Goal: Task Accomplishment & Management: Manage account settings

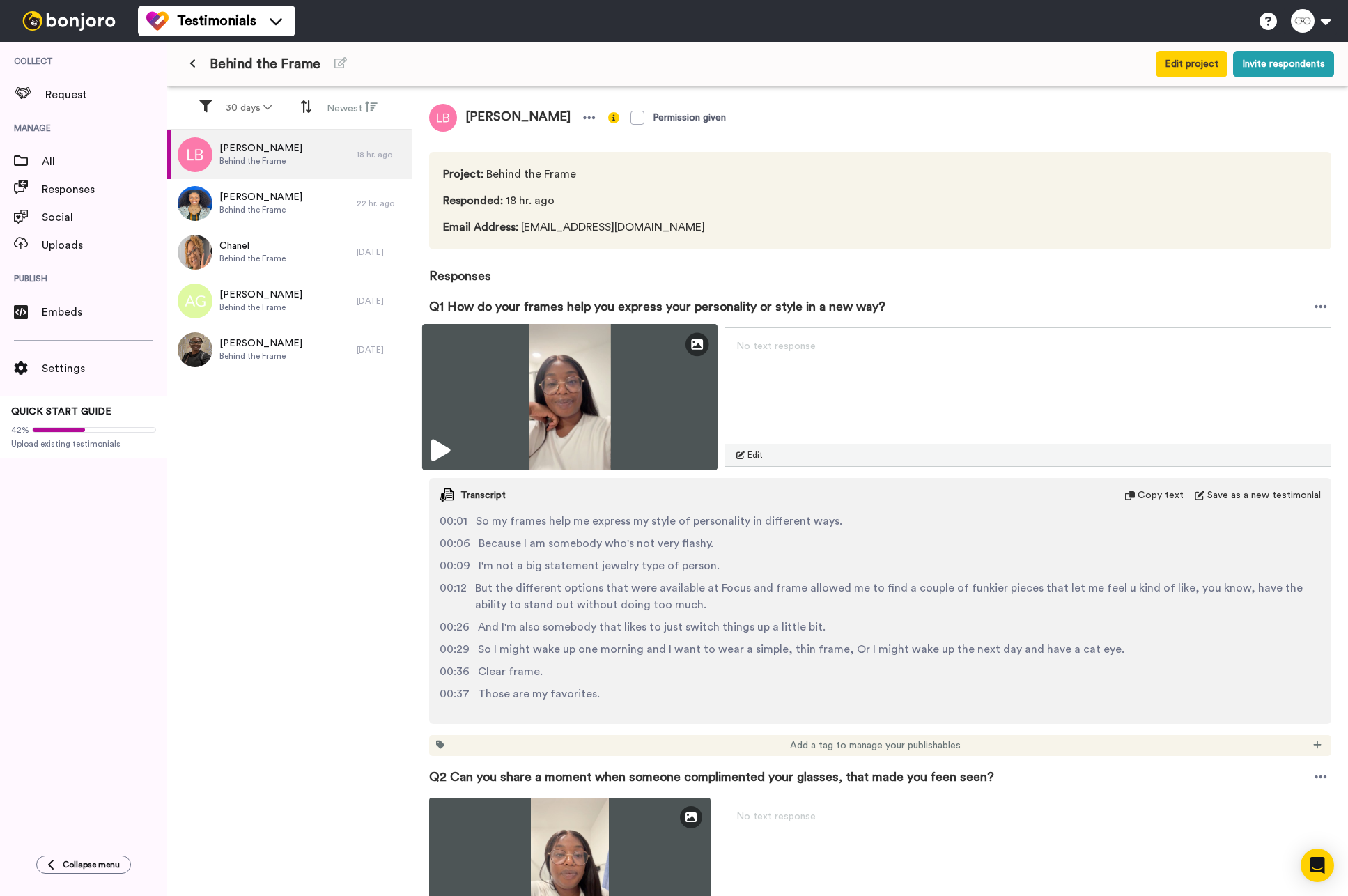
click at [428, 454] on img at bounding box center [570, 397] width 296 height 147
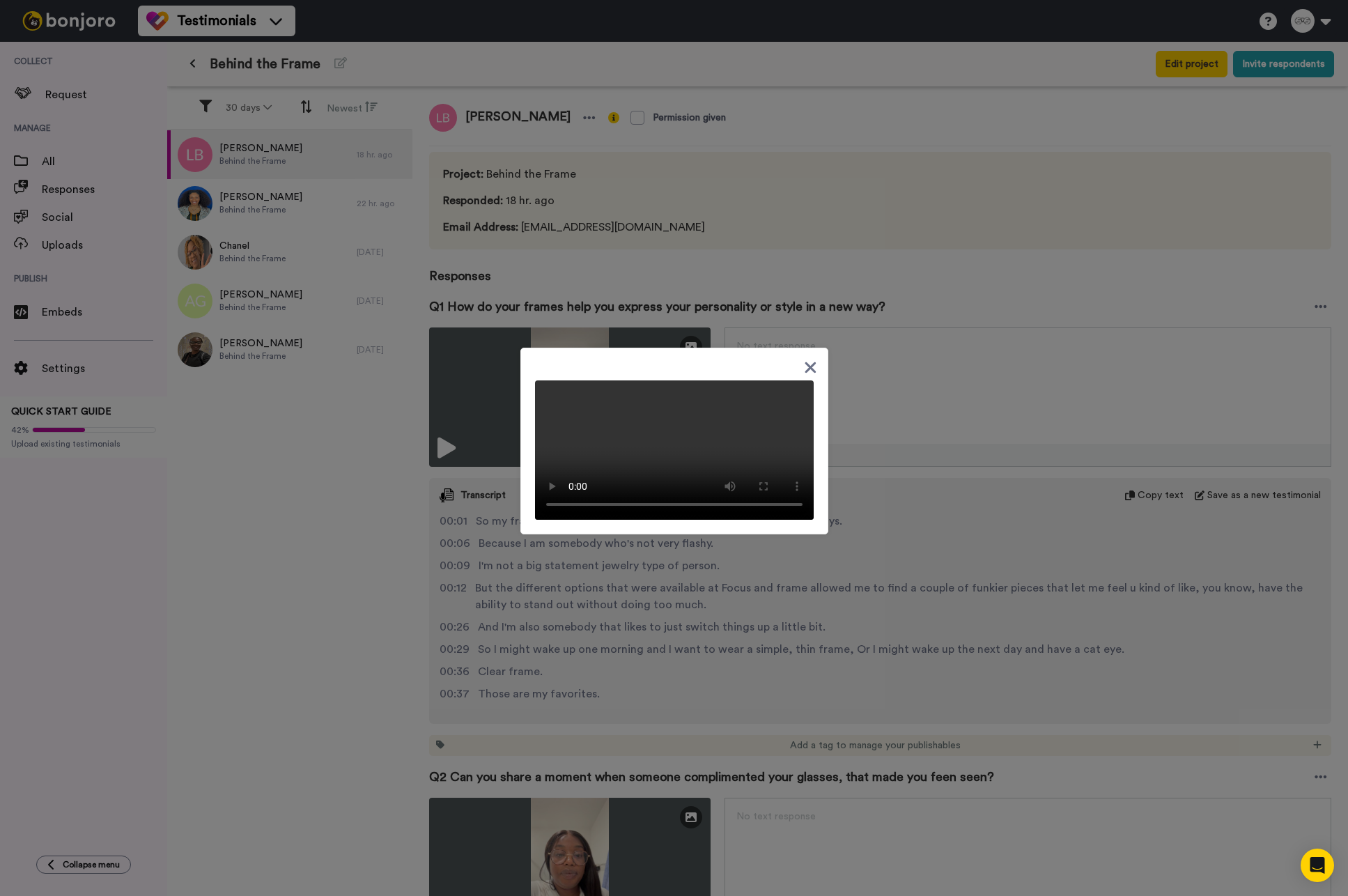
click at [313, 646] on div at bounding box center [674, 448] width 1348 height 896
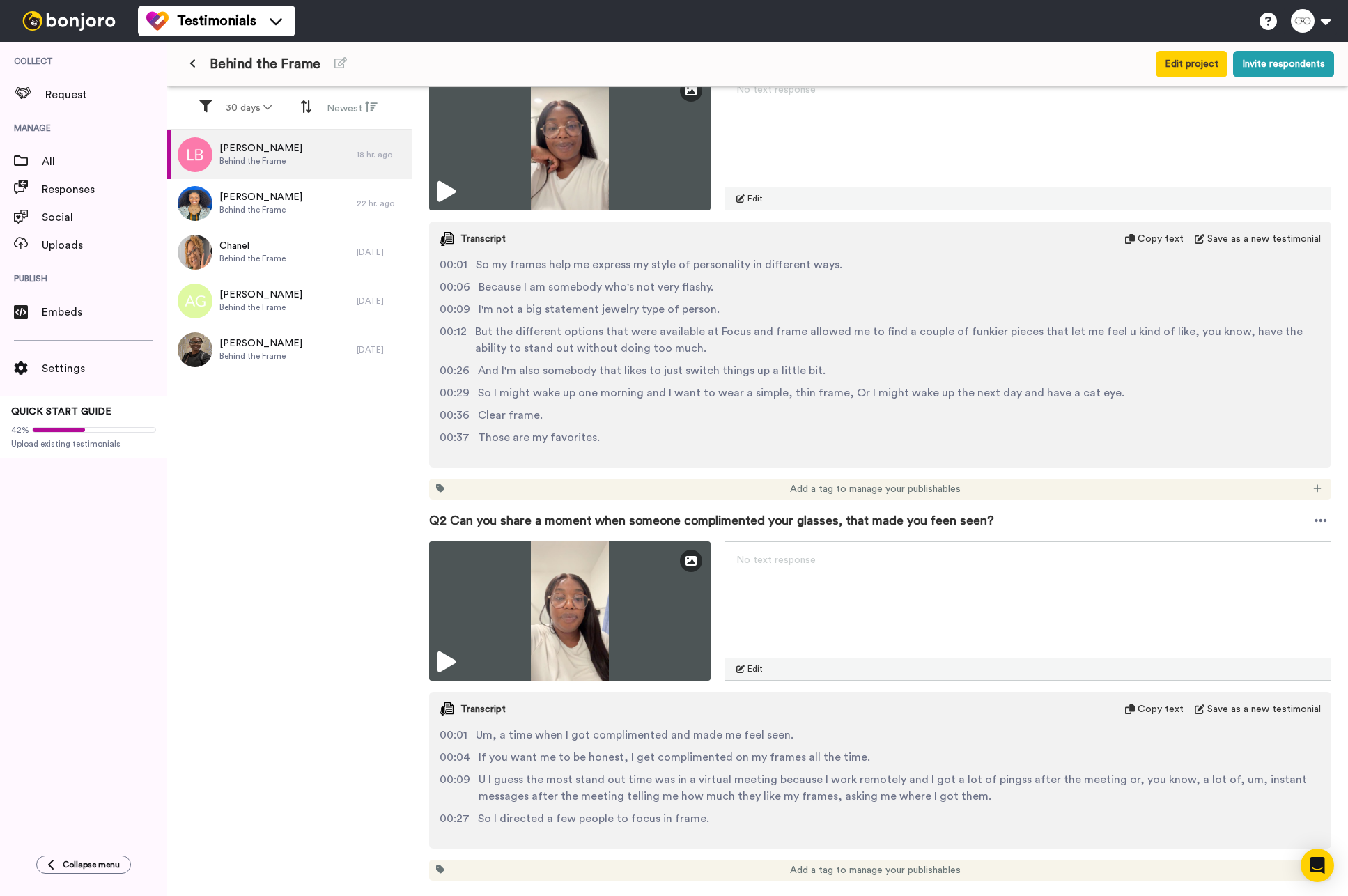
scroll to position [414, 0]
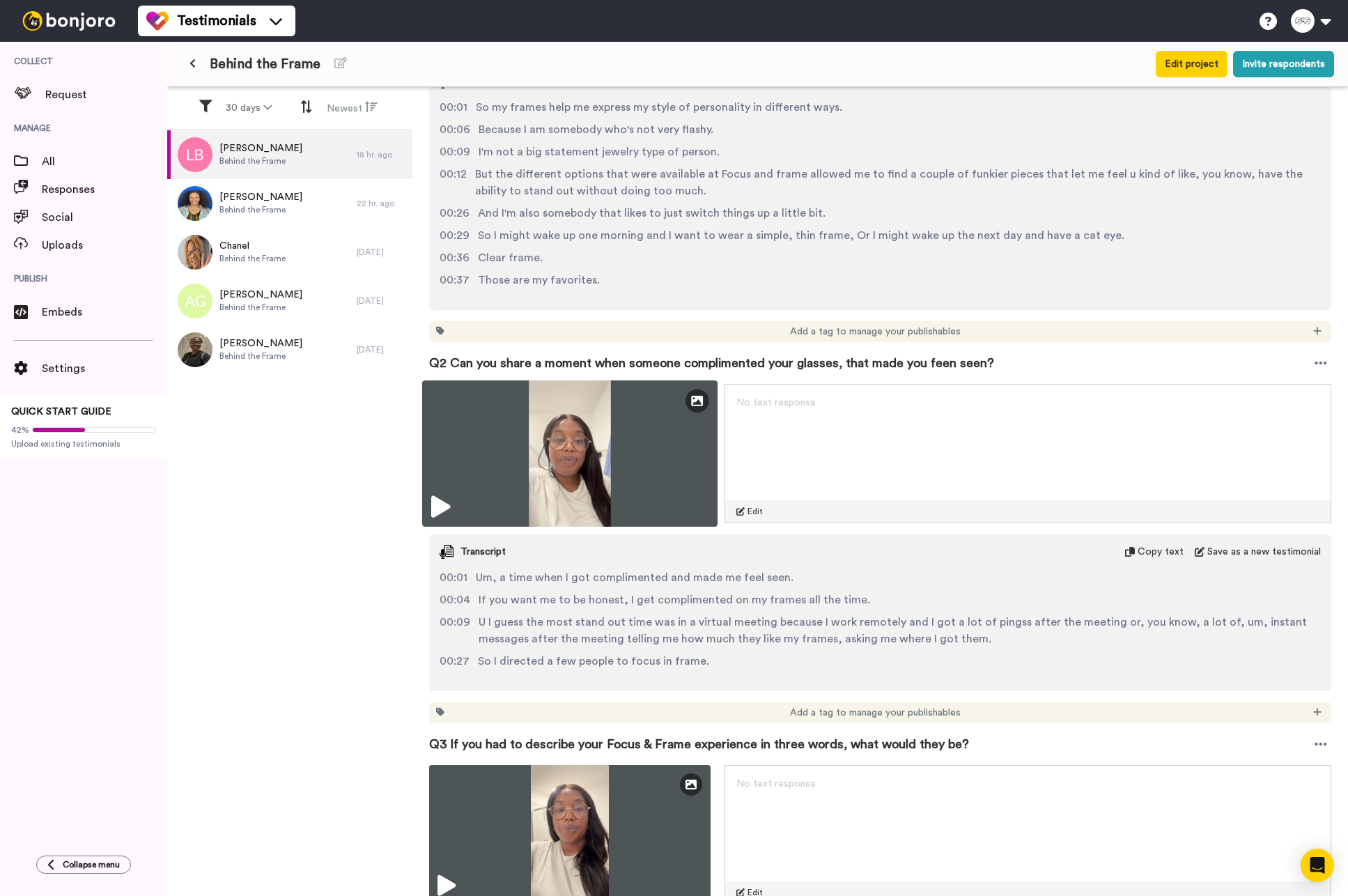
click at [448, 510] on icon at bounding box center [441, 508] width 19 height 23
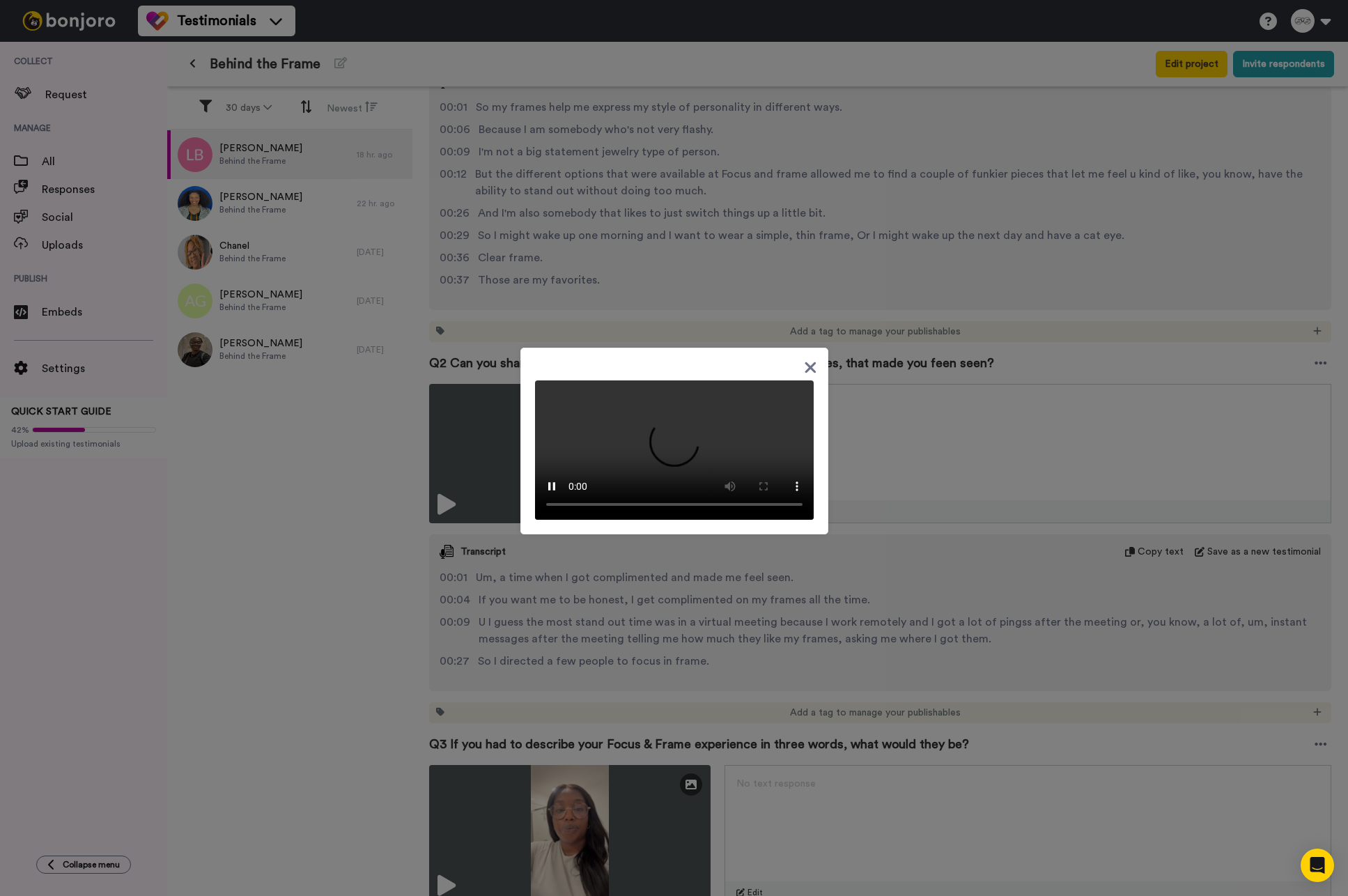
click at [804, 359] on icon at bounding box center [811, 367] width 13 height 17
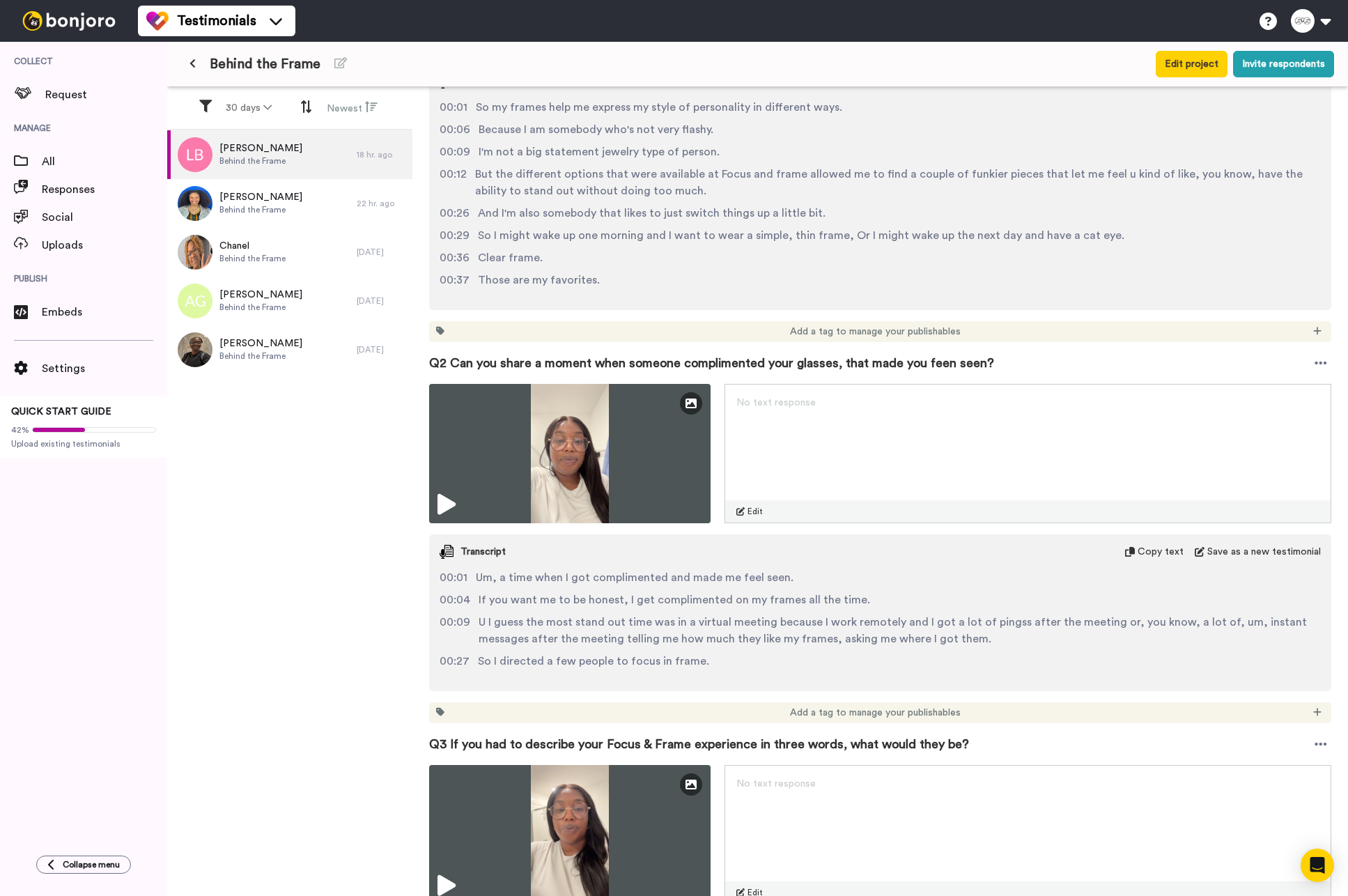
click at [947, 361] on span "Q2 Can you share a moment when someone complimented your glasses, that made you…" at bounding box center [712, 363] width 565 height 19
click at [947, 364] on span "Q2 Can you share a moment when someone complimented your glasses, that made you…" at bounding box center [712, 363] width 565 height 19
click at [1315, 363] on icon at bounding box center [1321, 363] width 12 height 14
click at [1255, 464] on li "Edit" at bounding box center [1264, 465] width 117 height 19
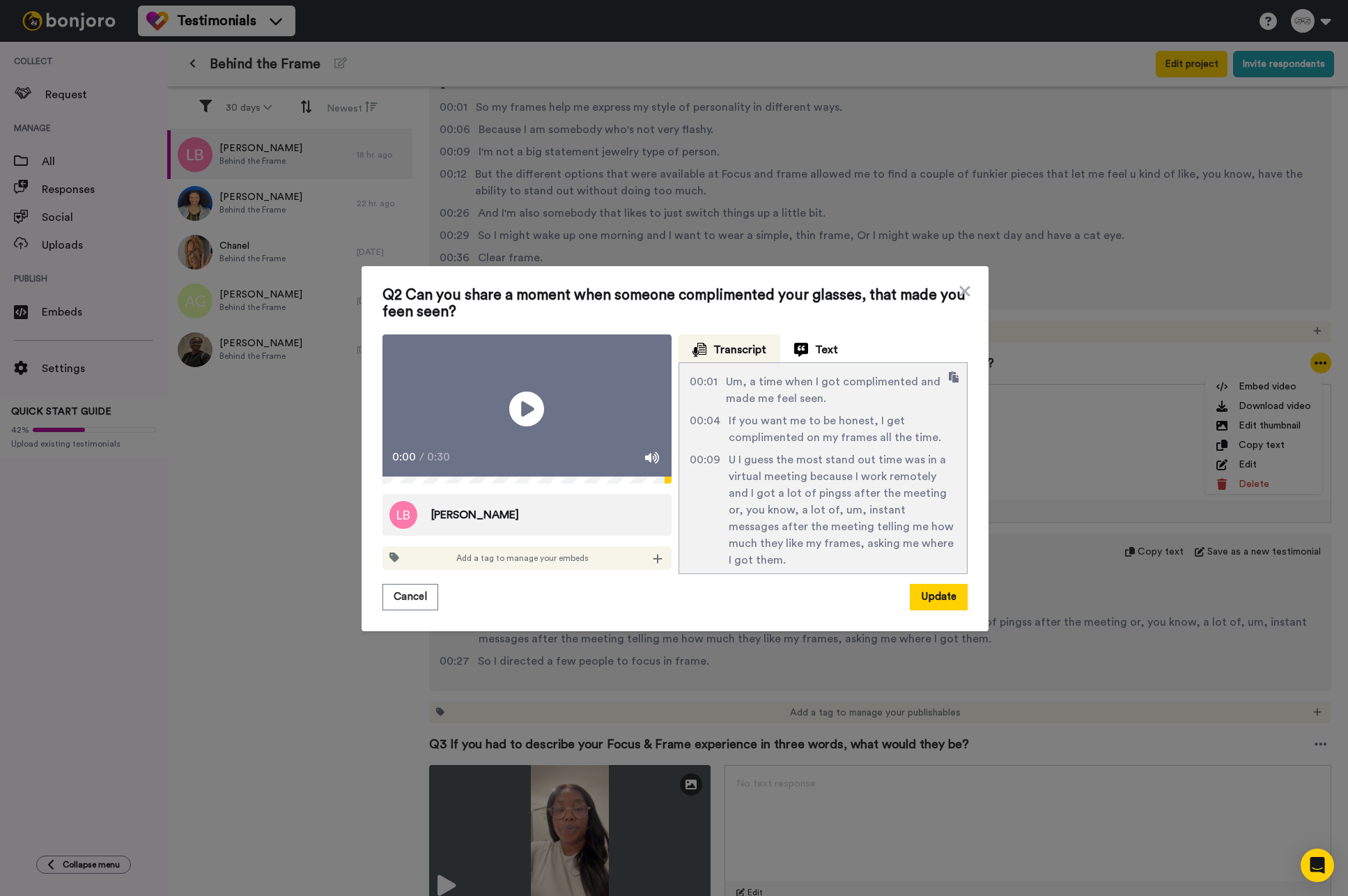
click at [407, 291] on span "Q2 Can you share a moment when someone complimented your glasses, that made you…" at bounding box center [674, 304] width 585 height 33
click at [960, 283] on icon at bounding box center [965, 291] width 14 height 17
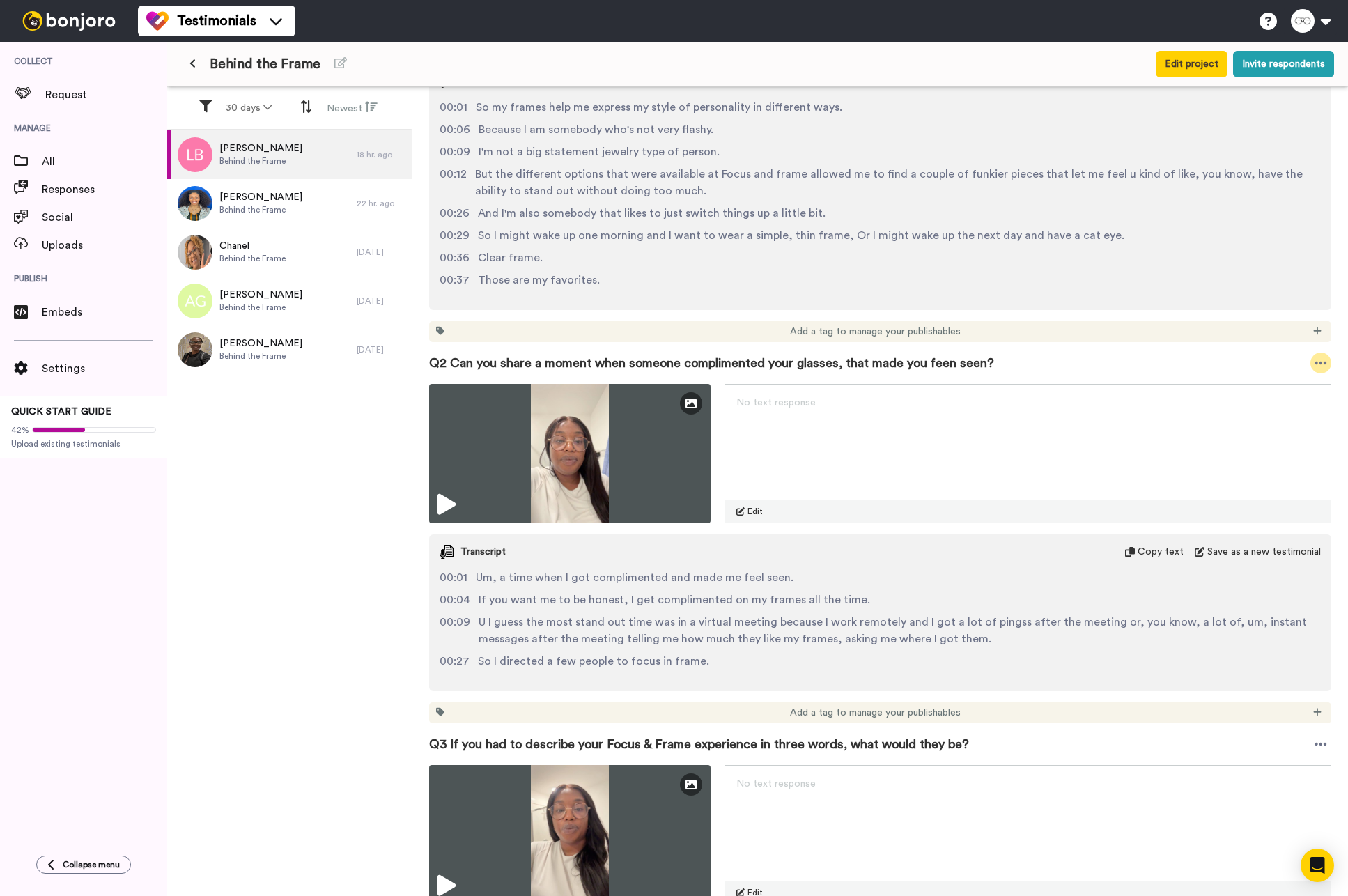
click at [1315, 360] on icon at bounding box center [1321, 363] width 12 height 14
click at [324, 571] on div "[PERSON_NAME] Behind the Frame 18 hr. ago [PERSON_NAME] Behind the Frame 22 hr.…" at bounding box center [290, 514] width 245 height 768
click at [67, 196] on span "Responses" at bounding box center [105, 189] width 126 height 17
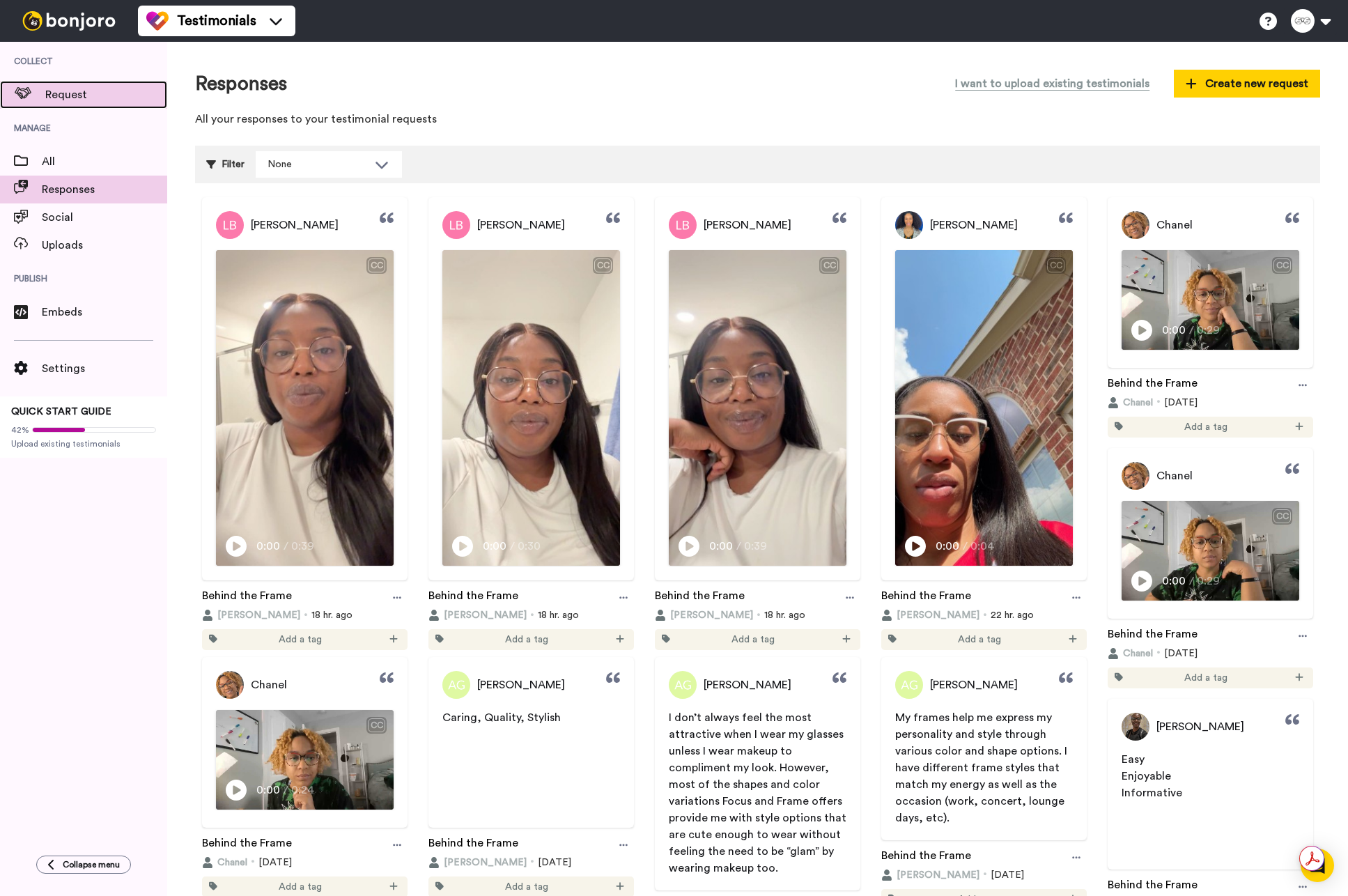
click at [74, 99] on span "Request" at bounding box center [106, 94] width 122 height 17
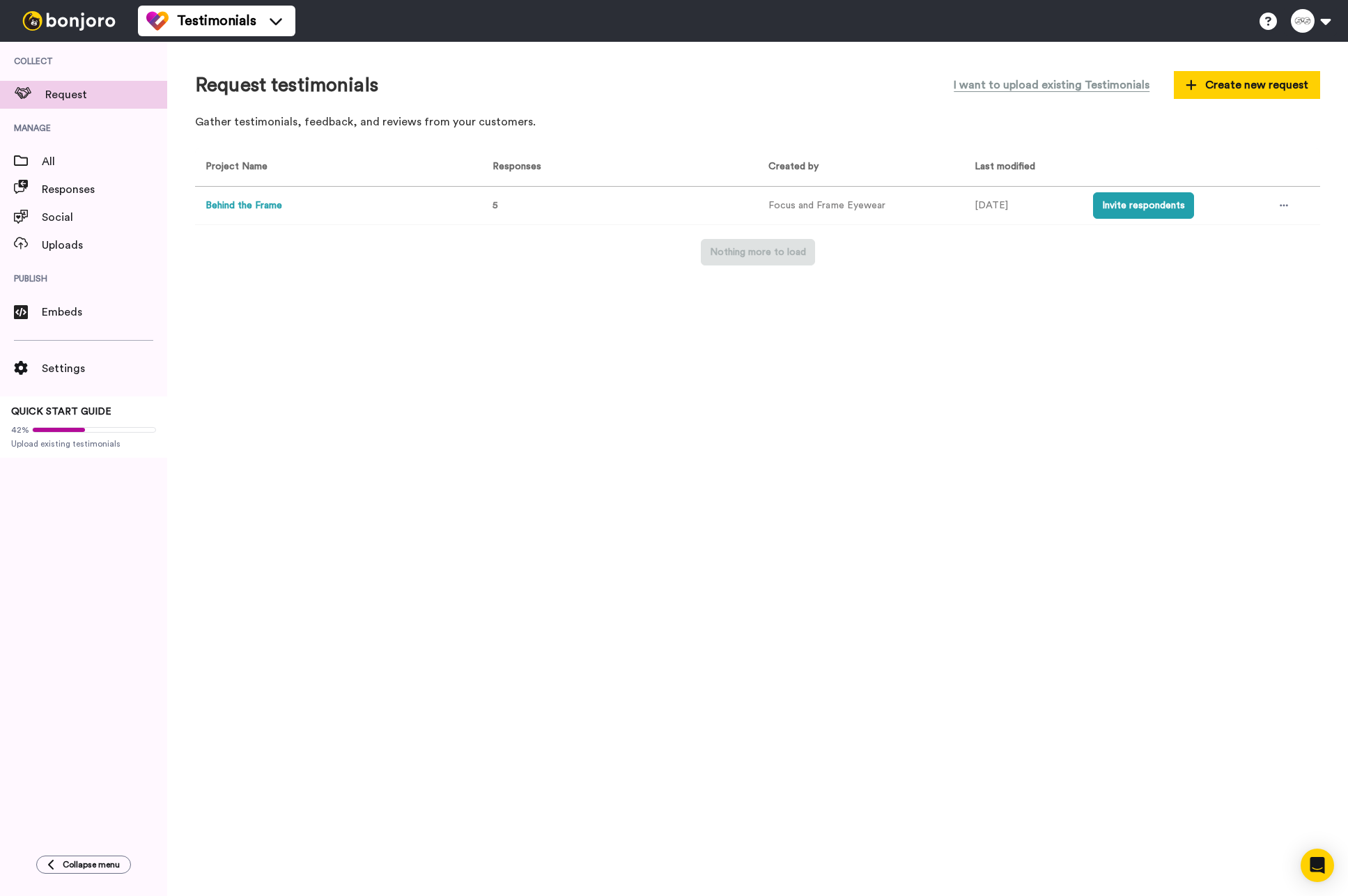
click at [241, 202] on button "Behind the Frame" at bounding box center [244, 206] width 77 height 15
click at [1288, 206] on div at bounding box center [1284, 206] width 21 height 21
click at [1263, 304] on span "Edit project" at bounding box center [1252, 307] width 53 height 10
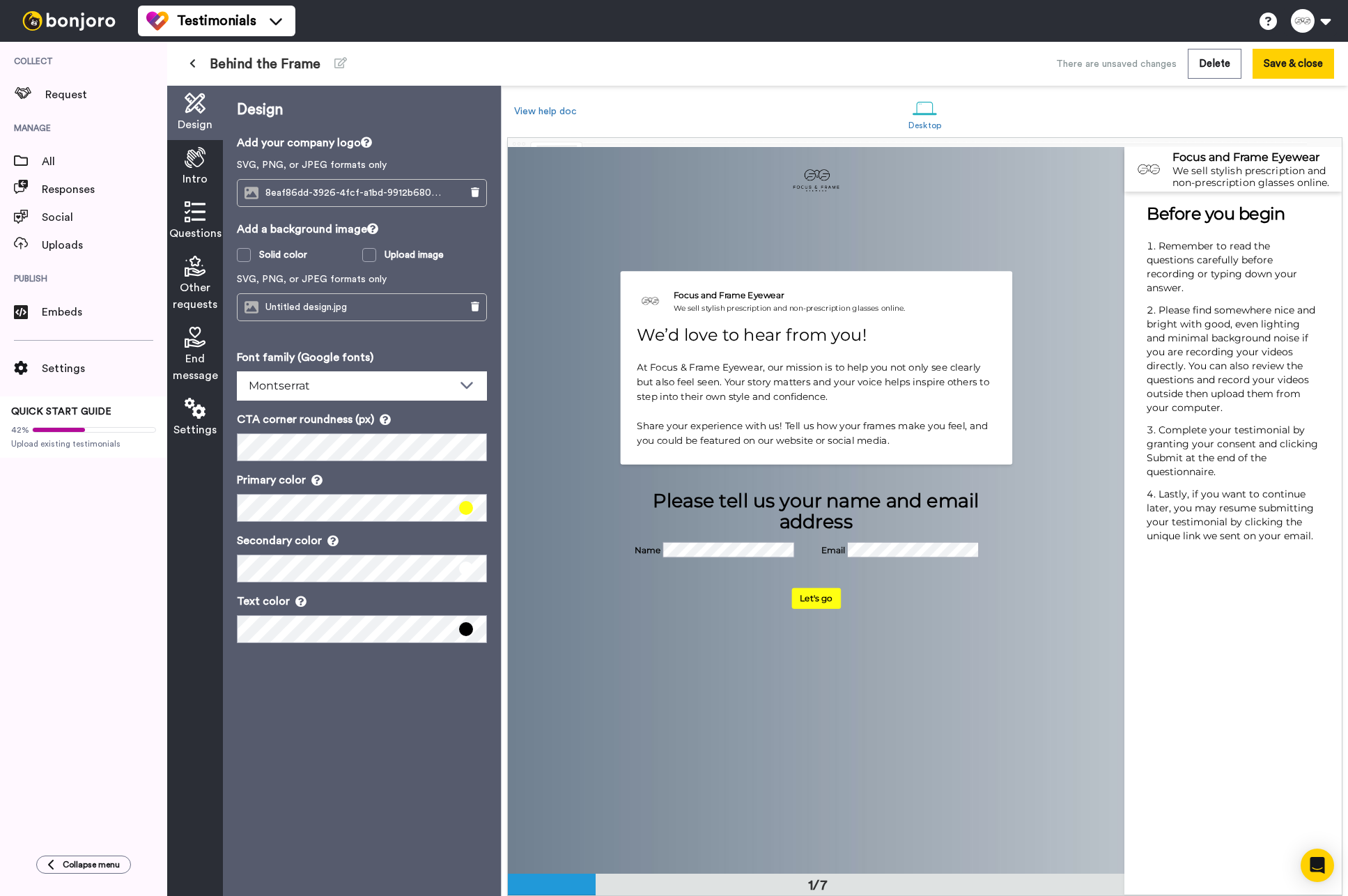
click at [195, 221] on icon at bounding box center [195, 212] width 21 height 21
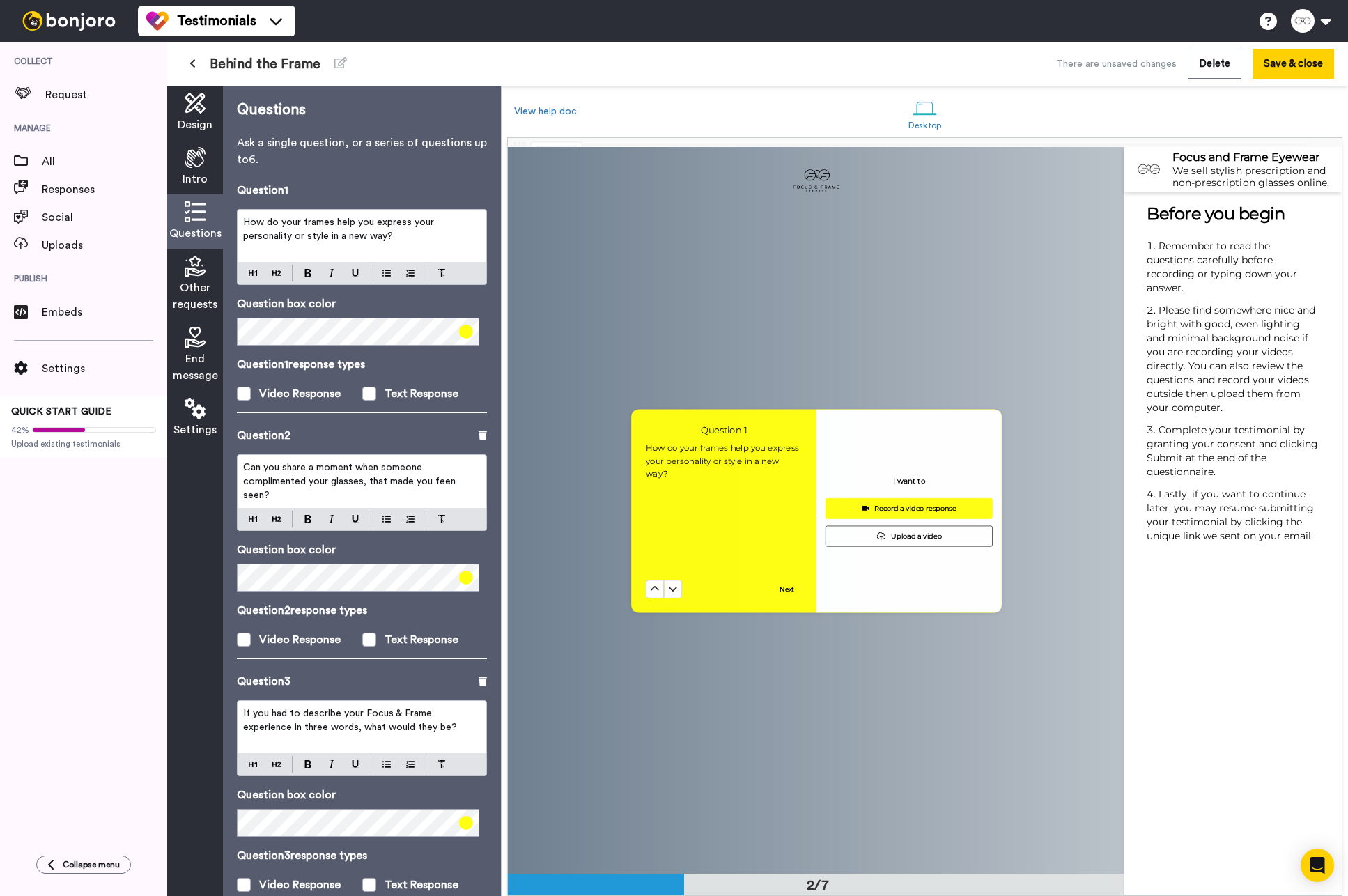
scroll to position [727, 0]
click at [454, 482] on span "Can you share a moment when someone complimented your glasses, that made you fe…" at bounding box center [351, 481] width 216 height 38
click at [452, 479] on span "Can you share a moment when someone complimented your glasses, that made you fe…" at bounding box center [351, 481] width 216 height 38
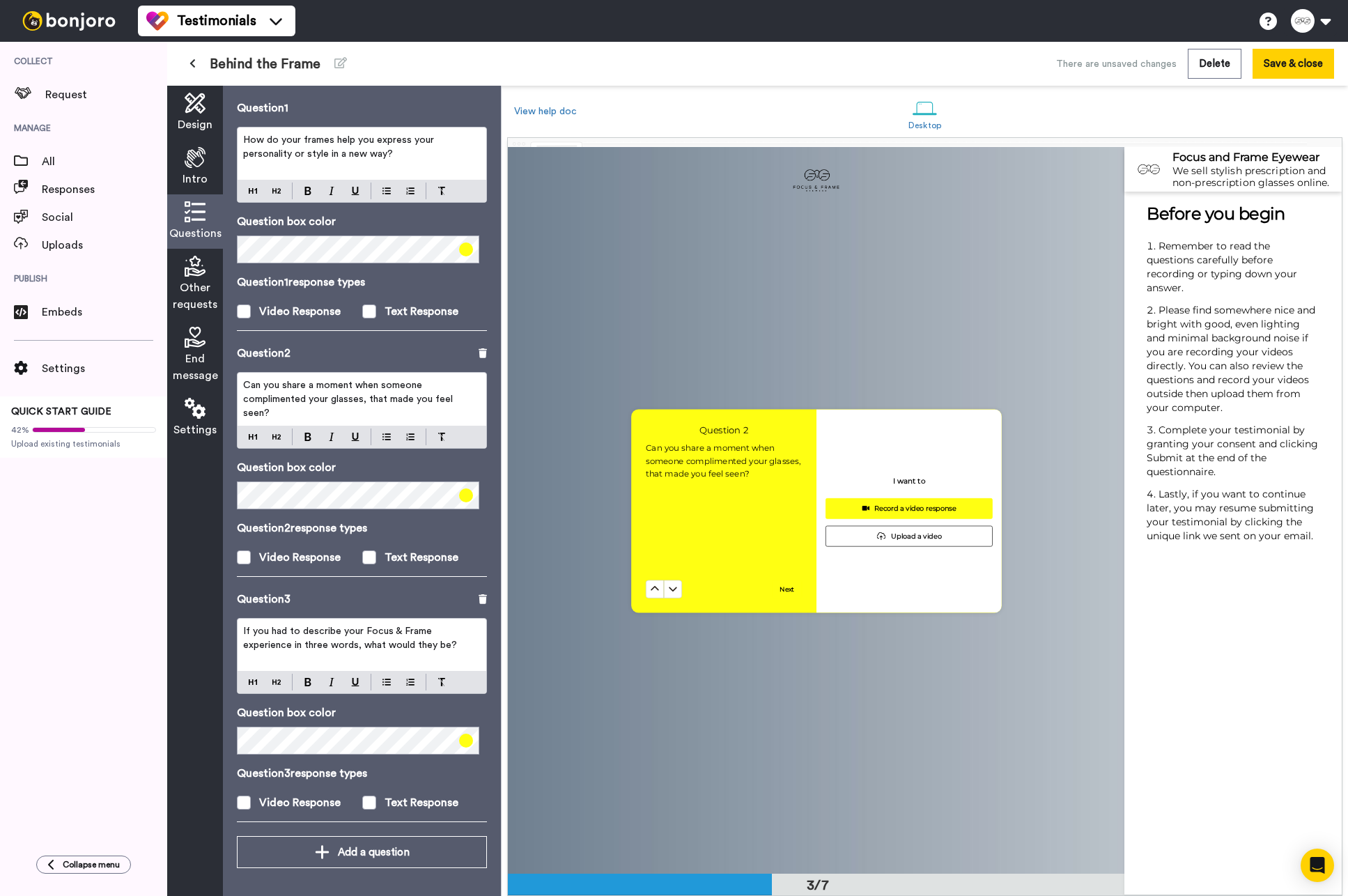
scroll to position [0, 0]
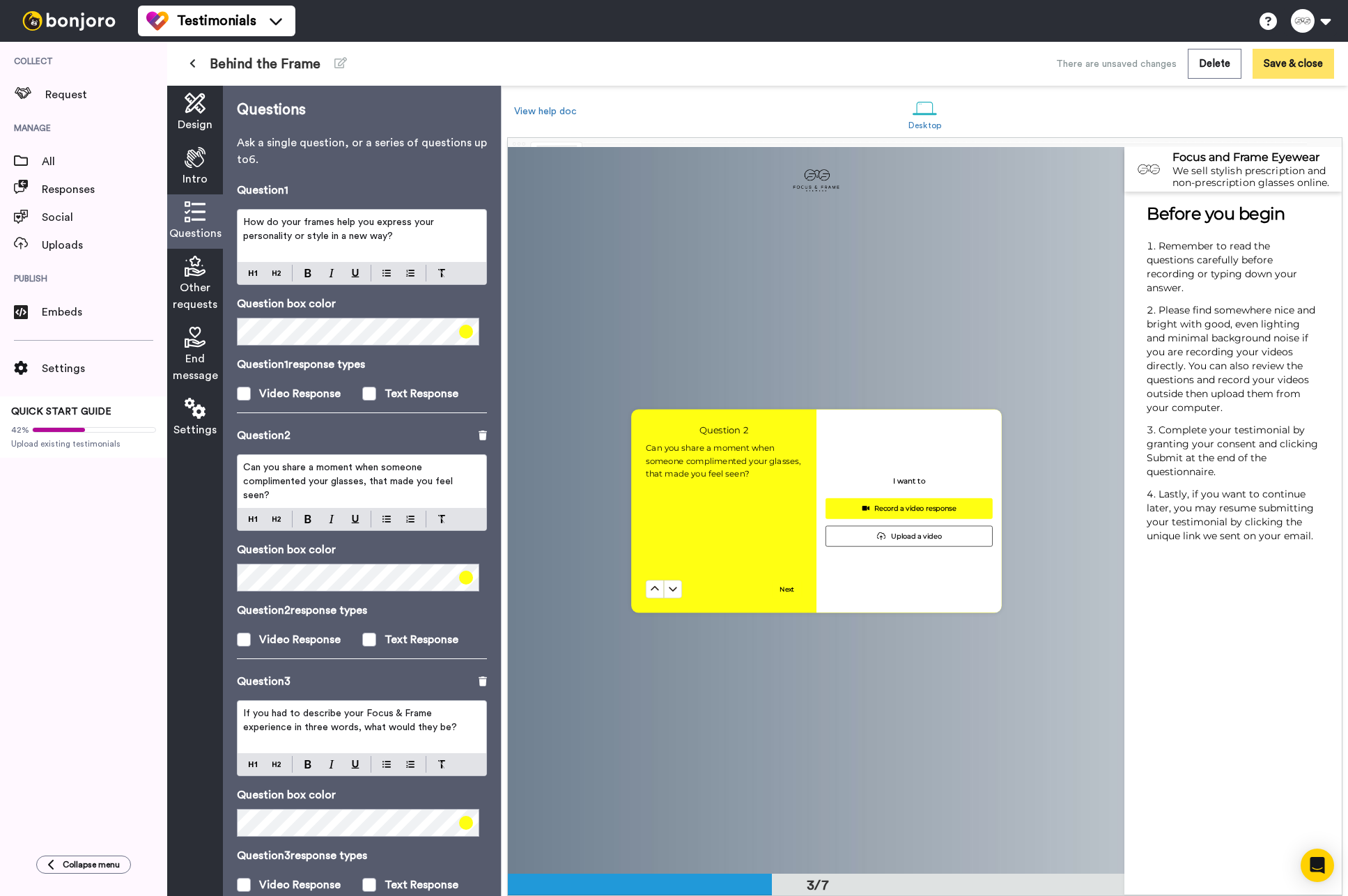
click at [1318, 66] on button "Save & close" at bounding box center [1293, 64] width 81 height 30
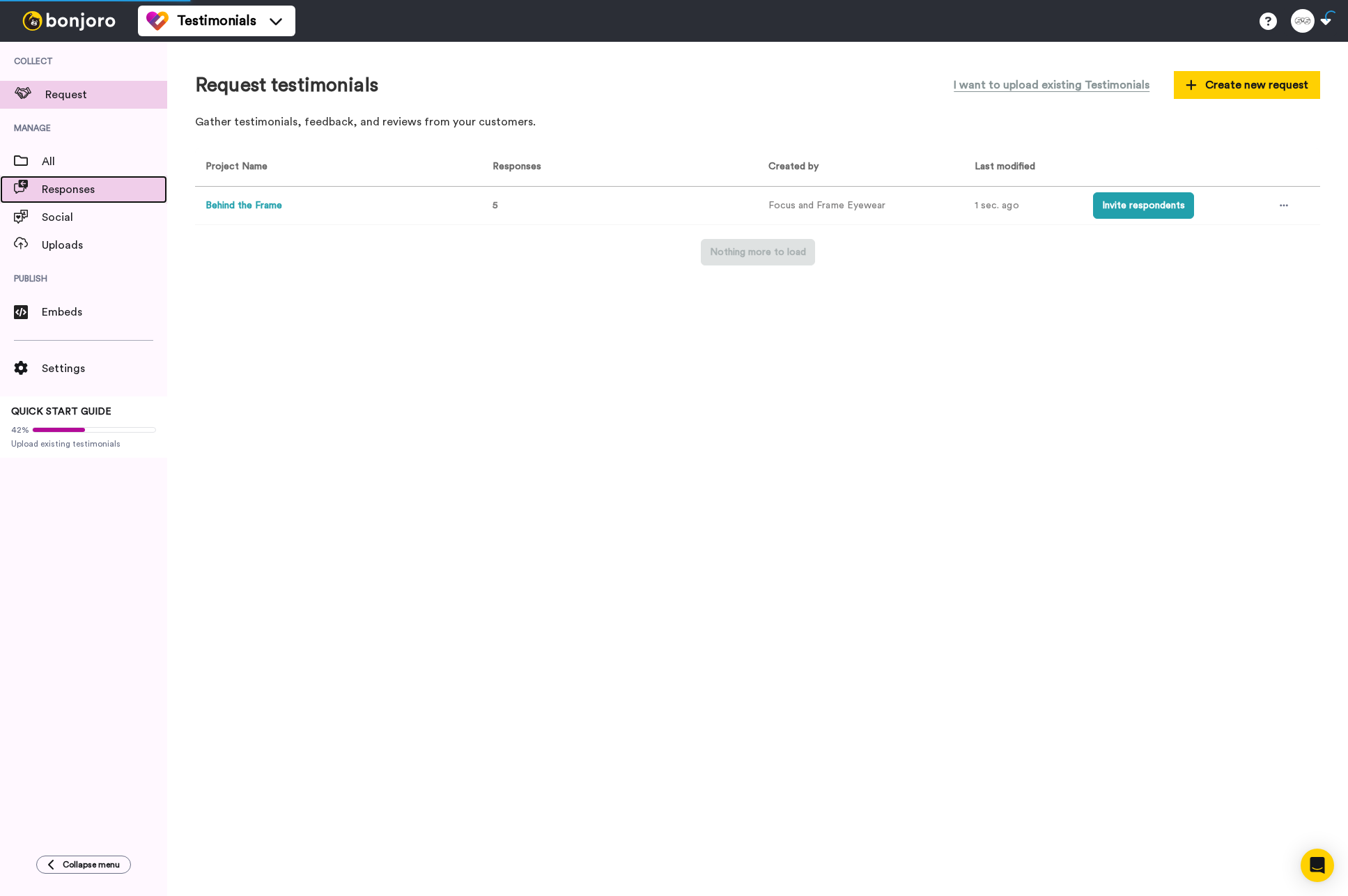
click at [86, 185] on span "Responses" at bounding box center [105, 189] width 126 height 17
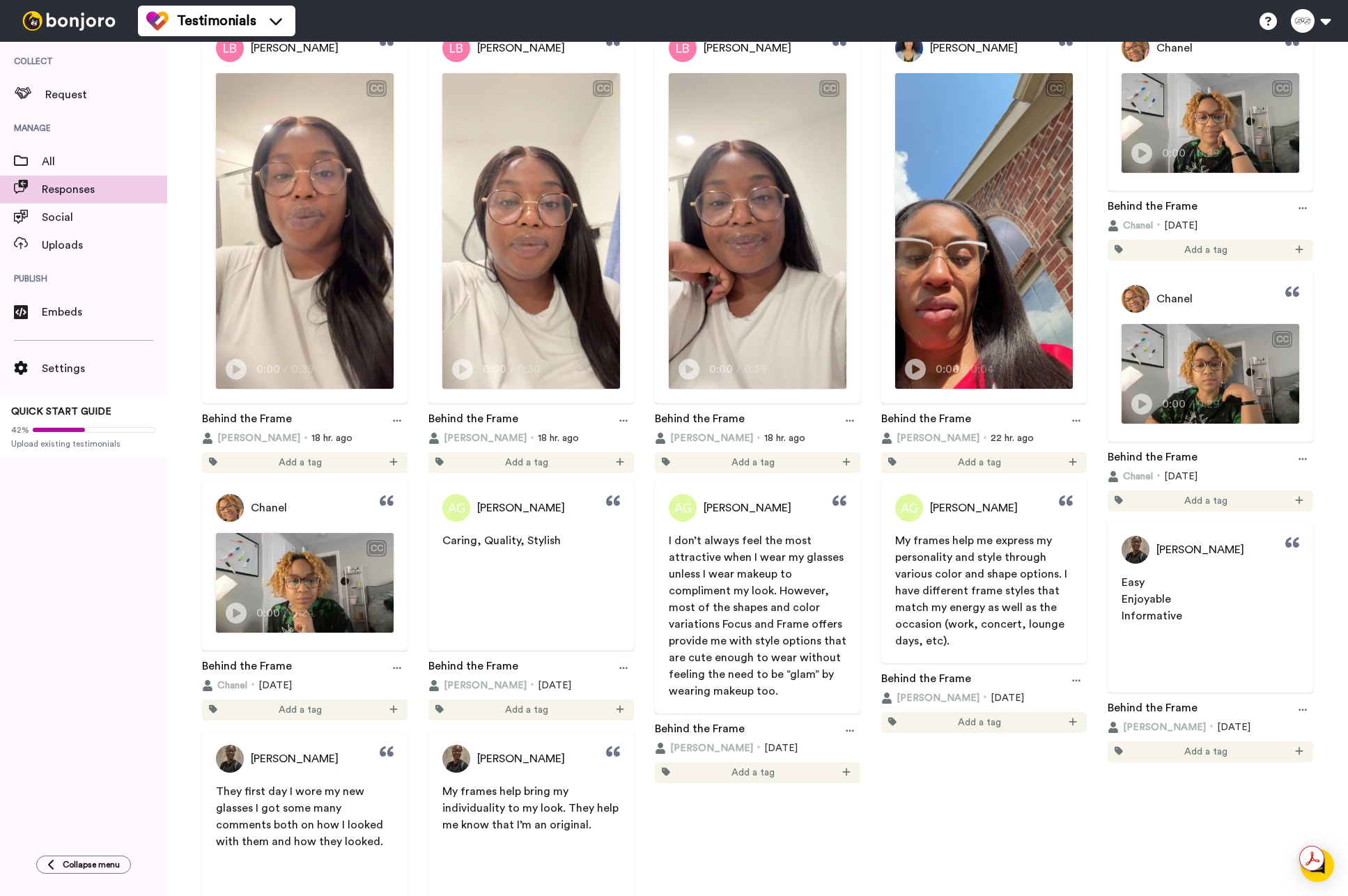
scroll to position [221, 0]
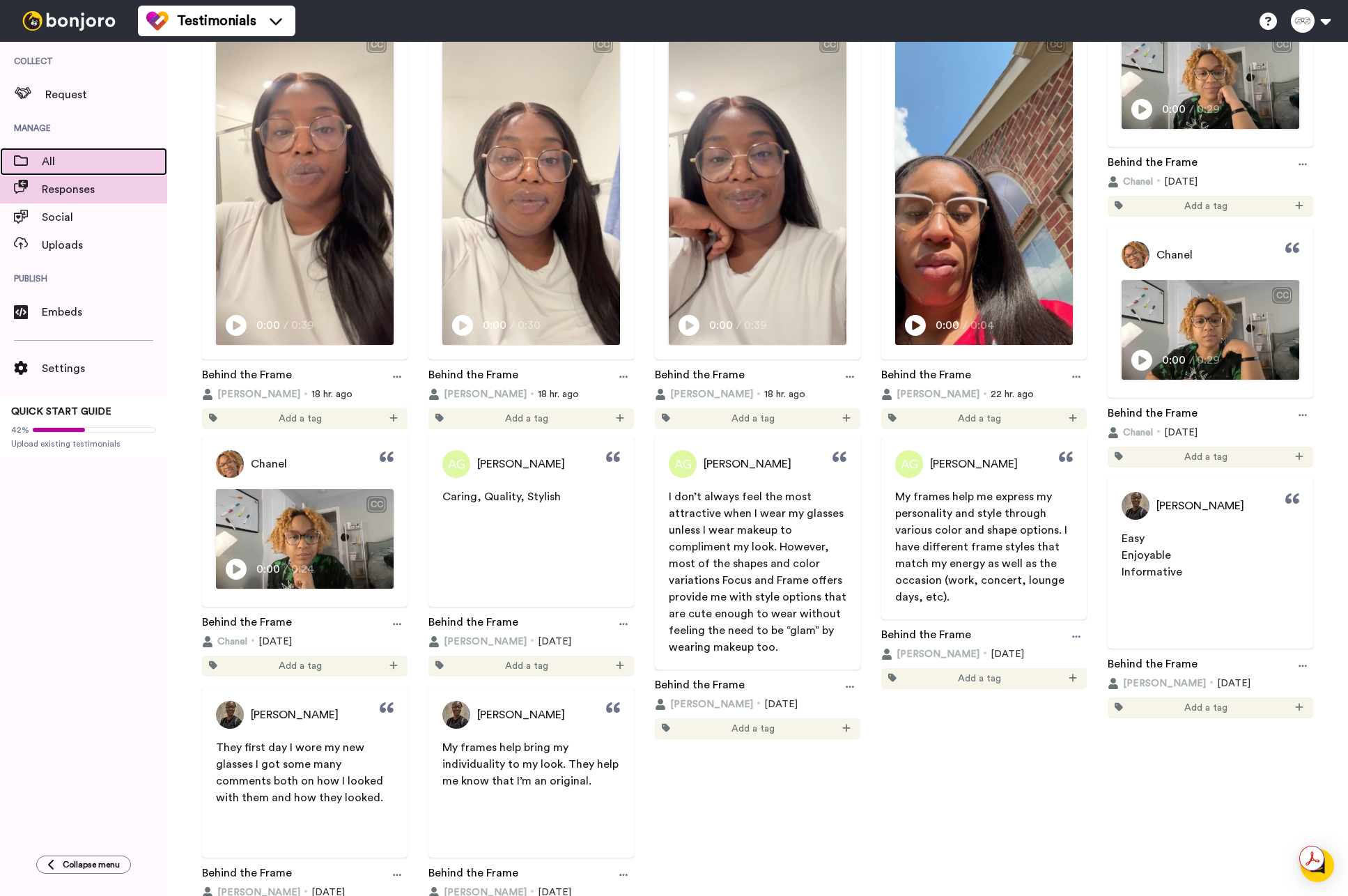
click at [75, 161] on span "All" at bounding box center [105, 161] width 126 height 17
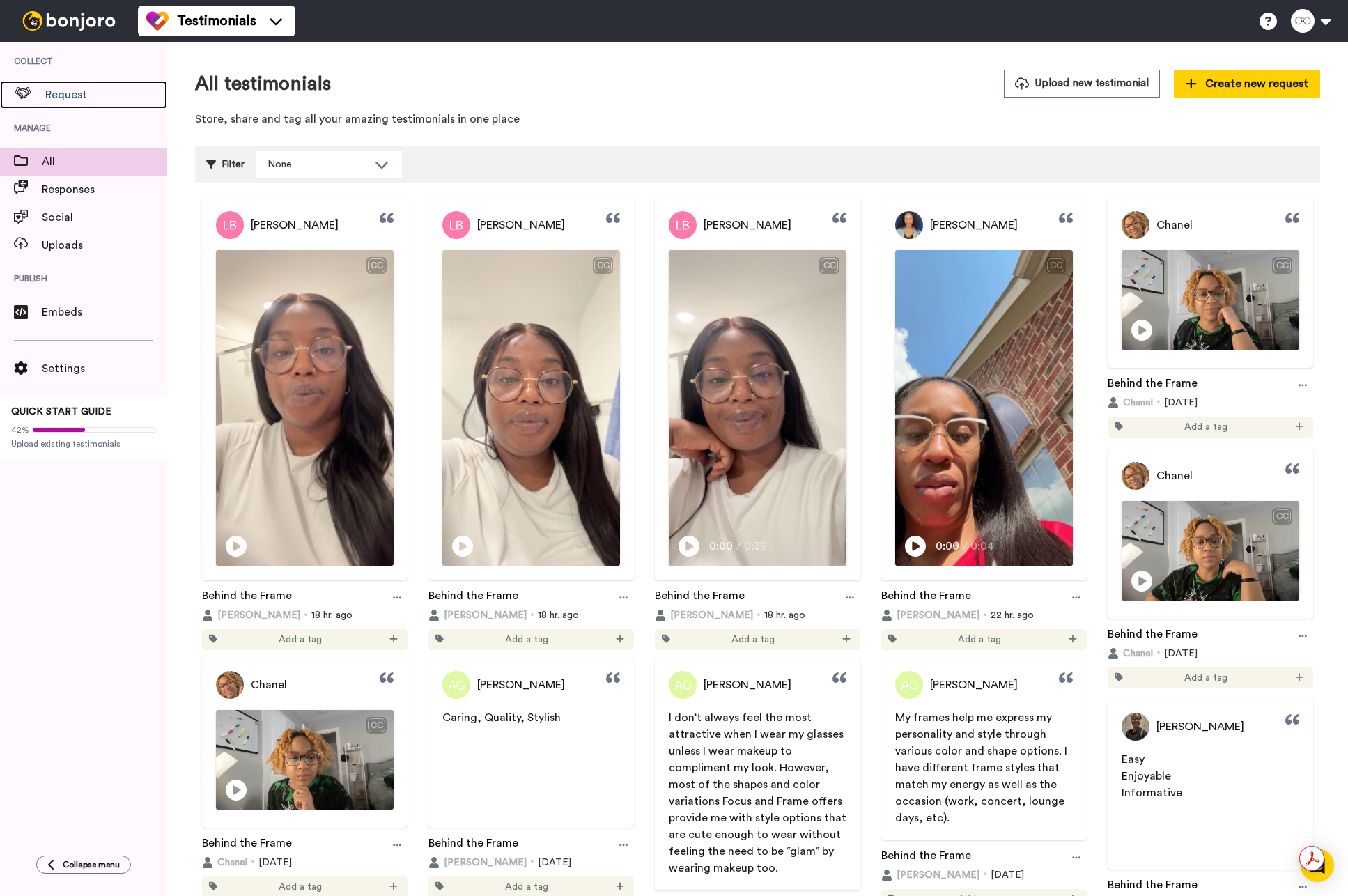
click at [75, 102] on span "Request" at bounding box center [106, 94] width 122 height 17
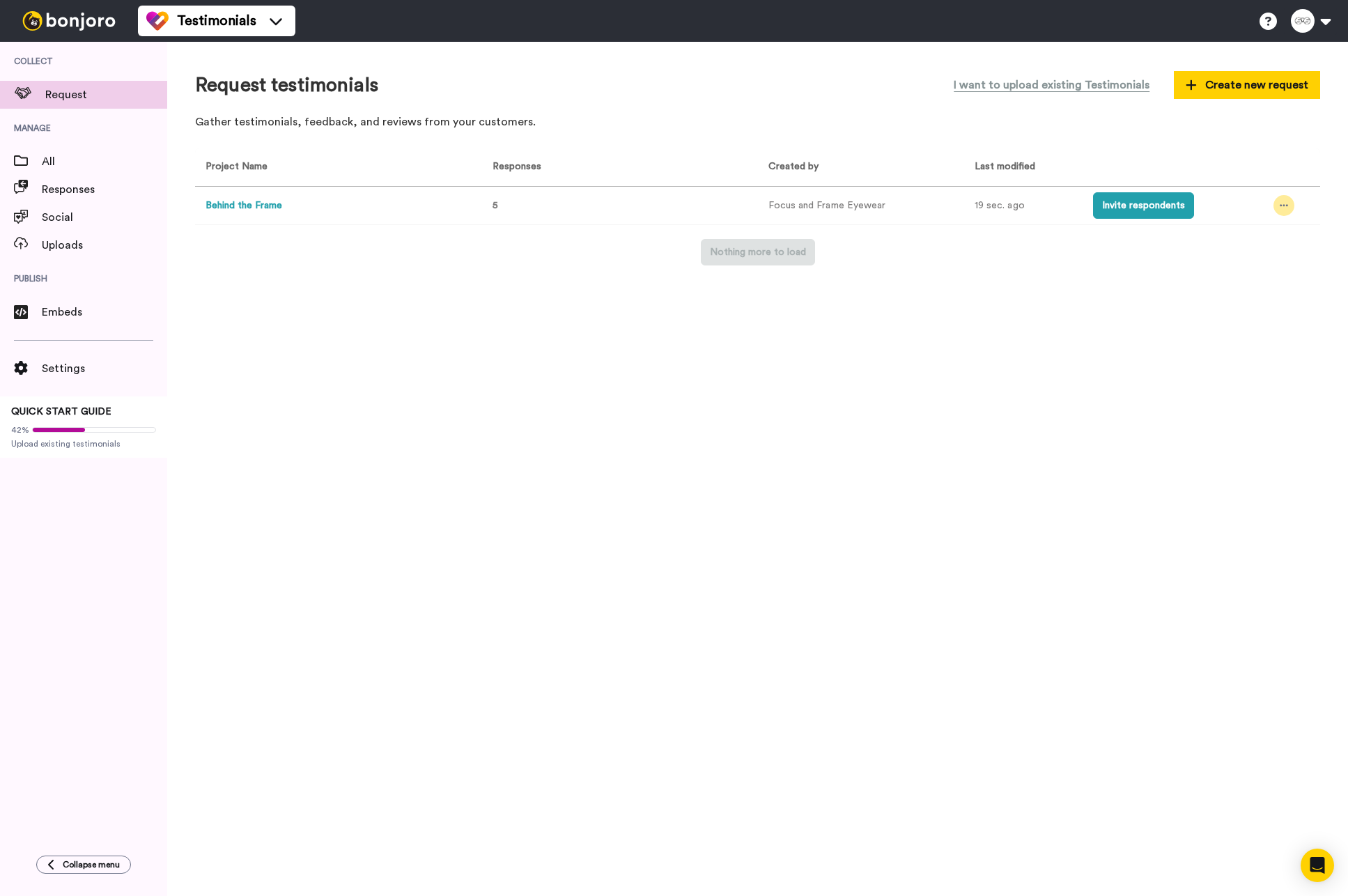
click at [1283, 209] on icon at bounding box center [1284, 205] width 9 height 10
click at [1262, 261] on span "Invite link" at bounding box center [1245, 257] width 41 height 10
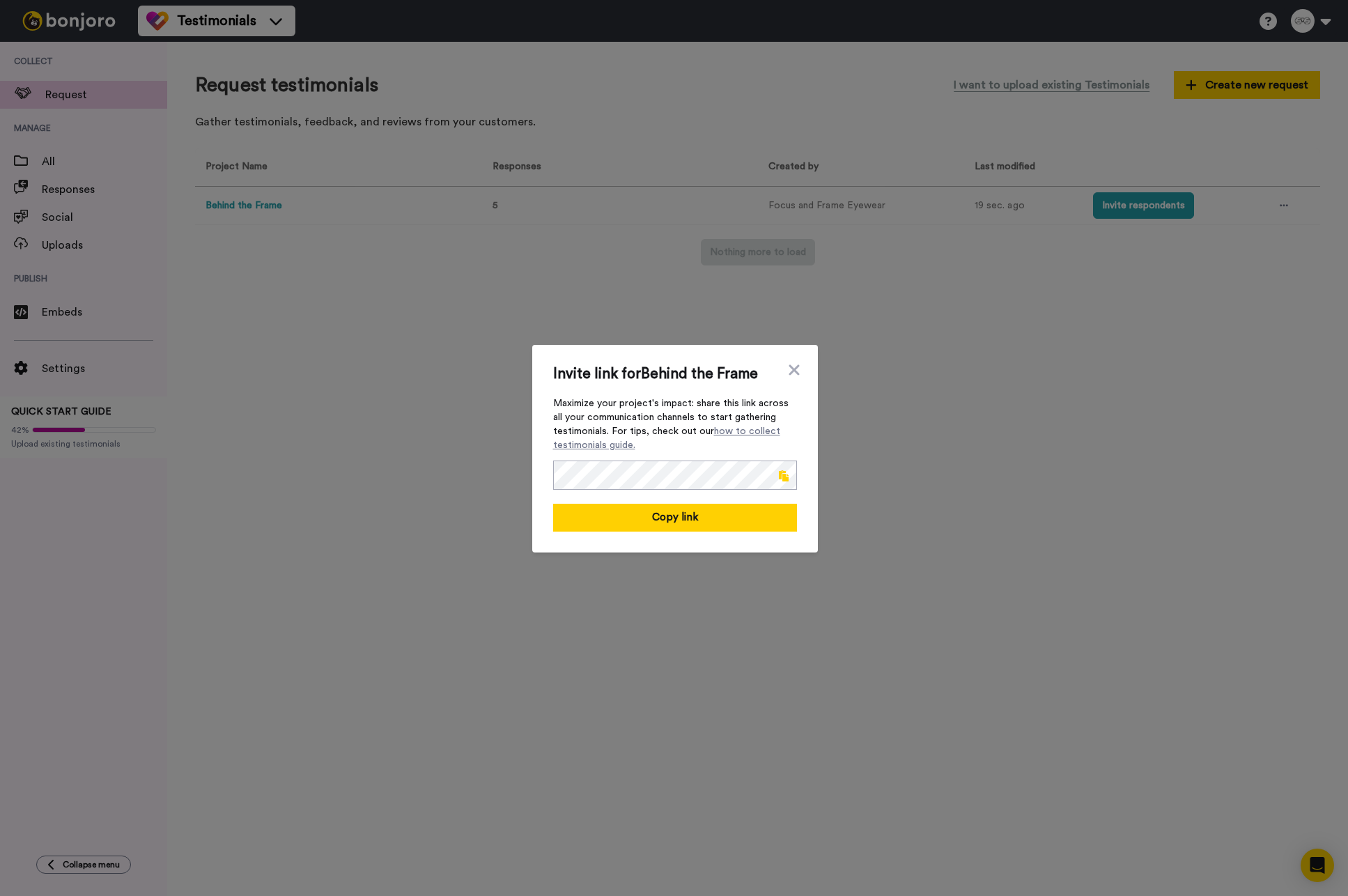
click at [779, 481] on span at bounding box center [783, 475] width 10 height 11
click at [795, 375] on icon at bounding box center [794, 370] width 14 height 17
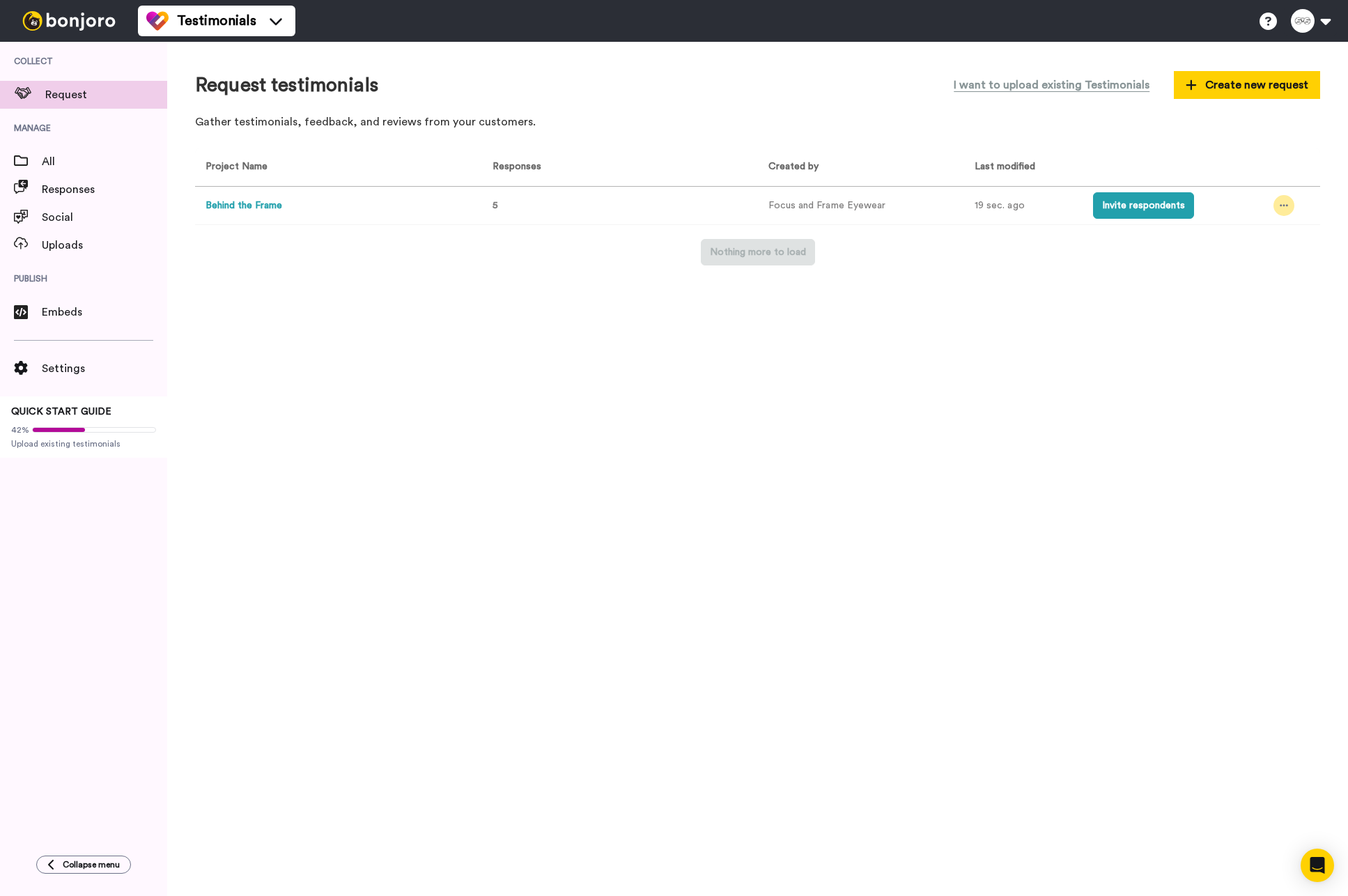
click at [1288, 199] on div at bounding box center [1284, 206] width 21 height 21
click at [851, 499] on div "Request testimonials I want to upload existing Testimonials Create new request …" at bounding box center [758, 469] width 1181 height 854
click at [257, 206] on button "Behind the Frame" at bounding box center [244, 206] width 77 height 15
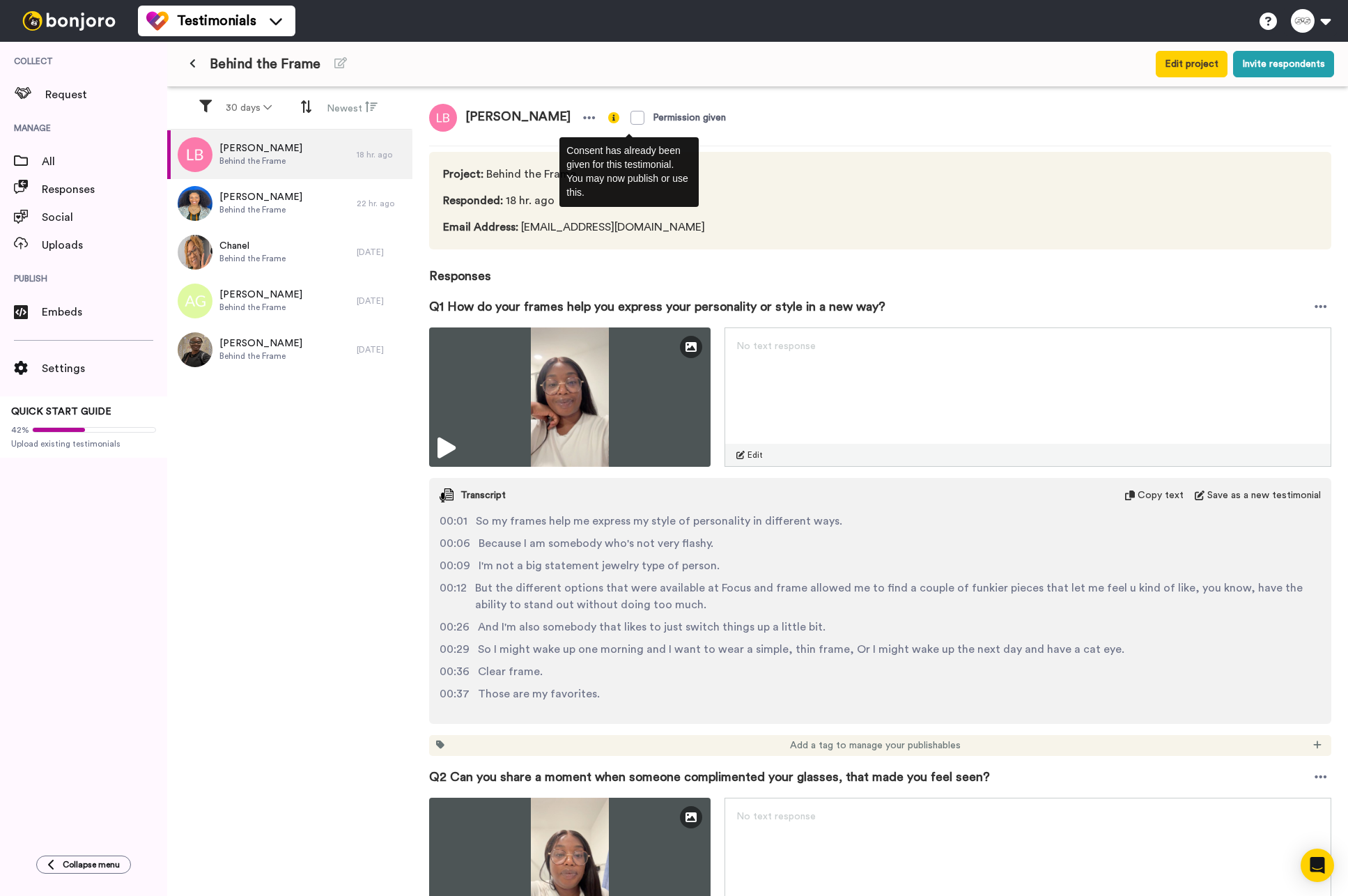
click at [608, 117] on img at bounding box center [613, 118] width 11 height 11
click at [583, 120] on icon at bounding box center [589, 118] width 12 height 14
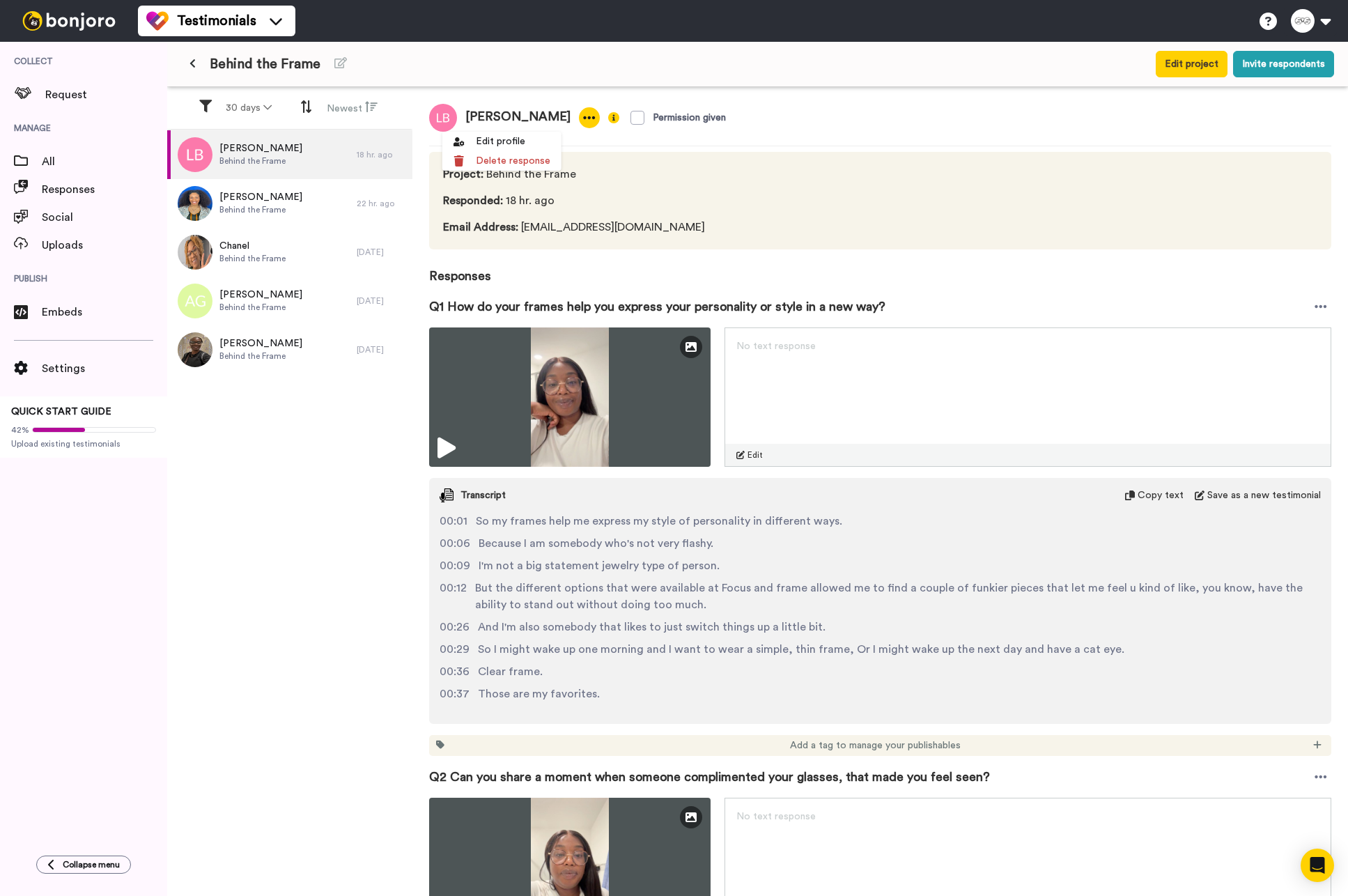
click at [780, 113] on div "[PERSON_NAME] Permission given" at bounding box center [880, 118] width 902 height 28
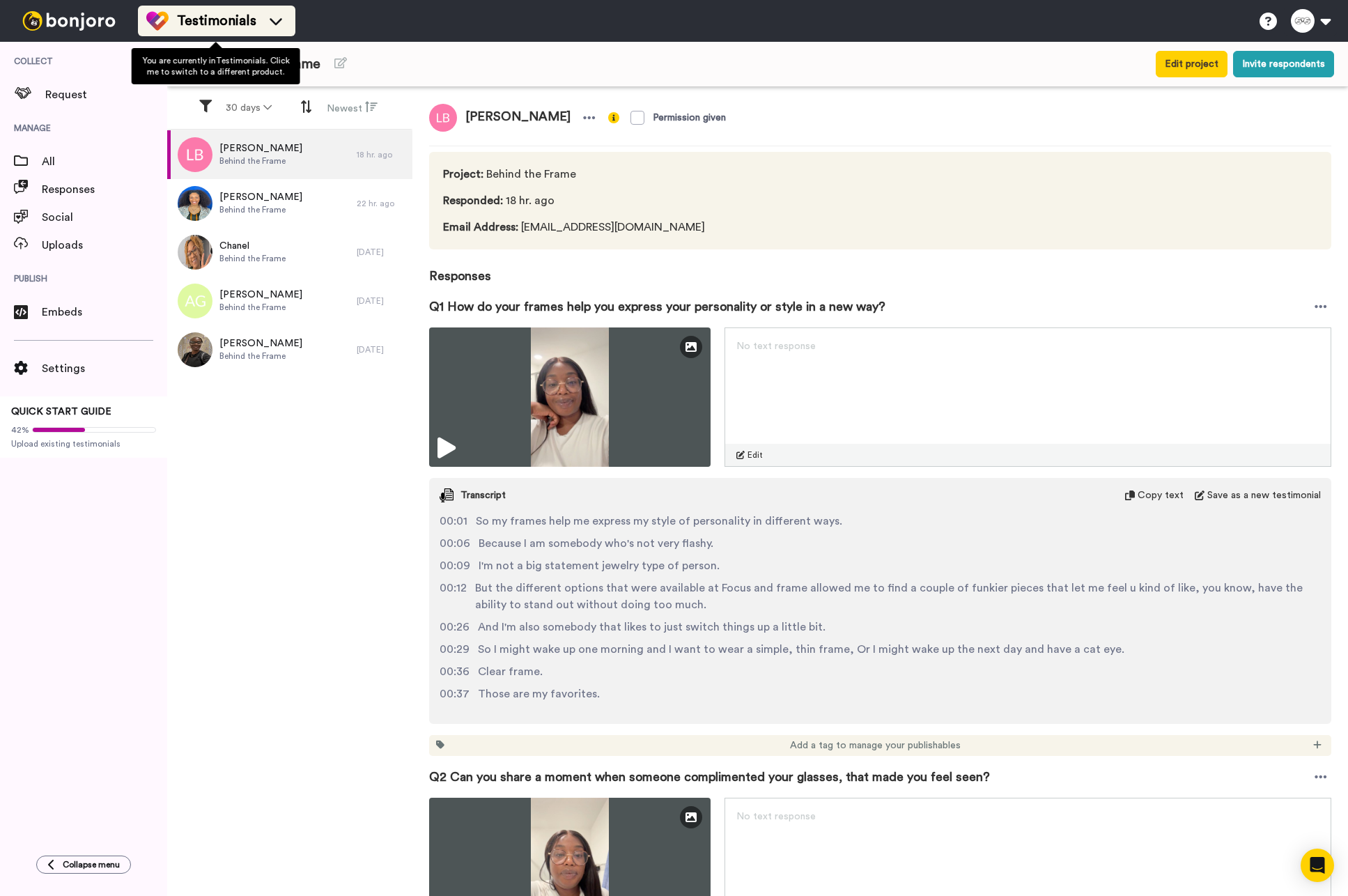
click at [286, 20] on li "Testimonials" at bounding box center [216, 20] width 157 height 31
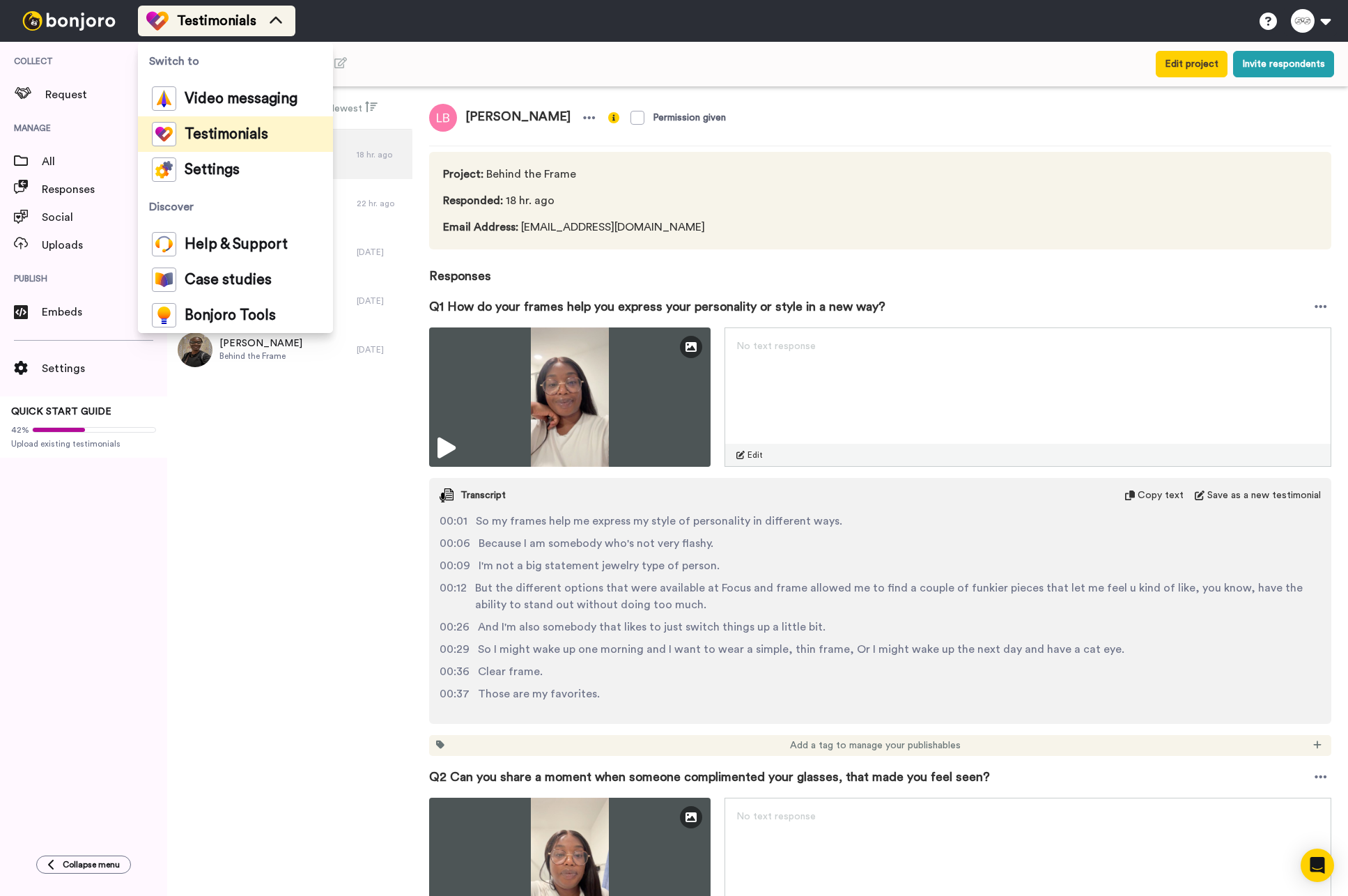
click at [283, 21] on icon at bounding box center [276, 21] width 23 height 14
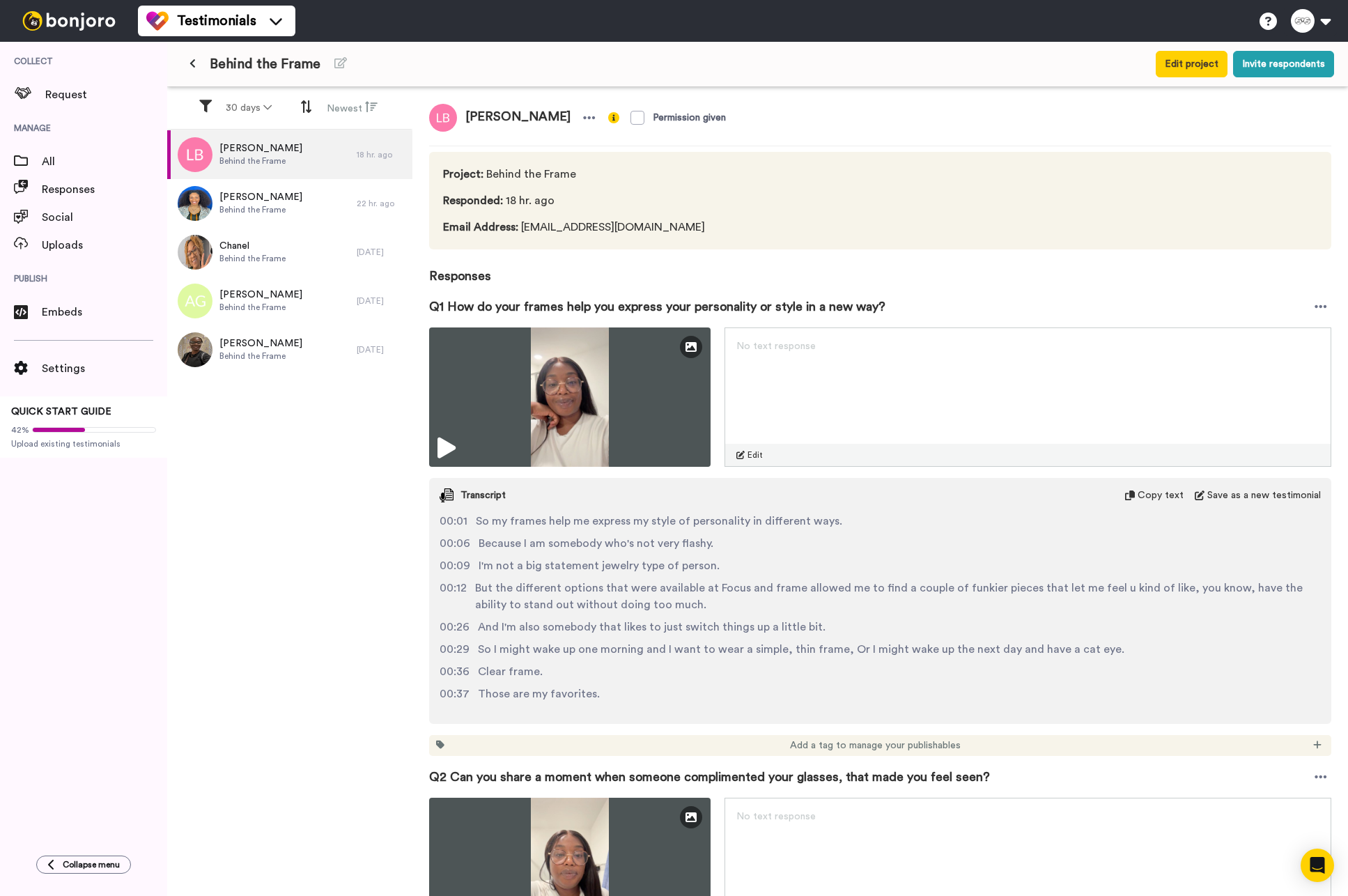
click at [248, 566] on div "[PERSON_NAME] Behind the Frame 18 hr. ago [PERSON_NAME] Behind the Frame 22 hr.…" at bounding box center [290, 514] width 245 height 768
click at [1308, 25] on button at bounding box center [1310, 20] width 53 height 31
click at [1112, 26] on div "Testimonials Switch to Video messaging Testimonials Settings Discover Help & Su…" at bounding box center [742, 21] width 1210 height 42
